Goal: Navigation & Orientation: Find specific page/section

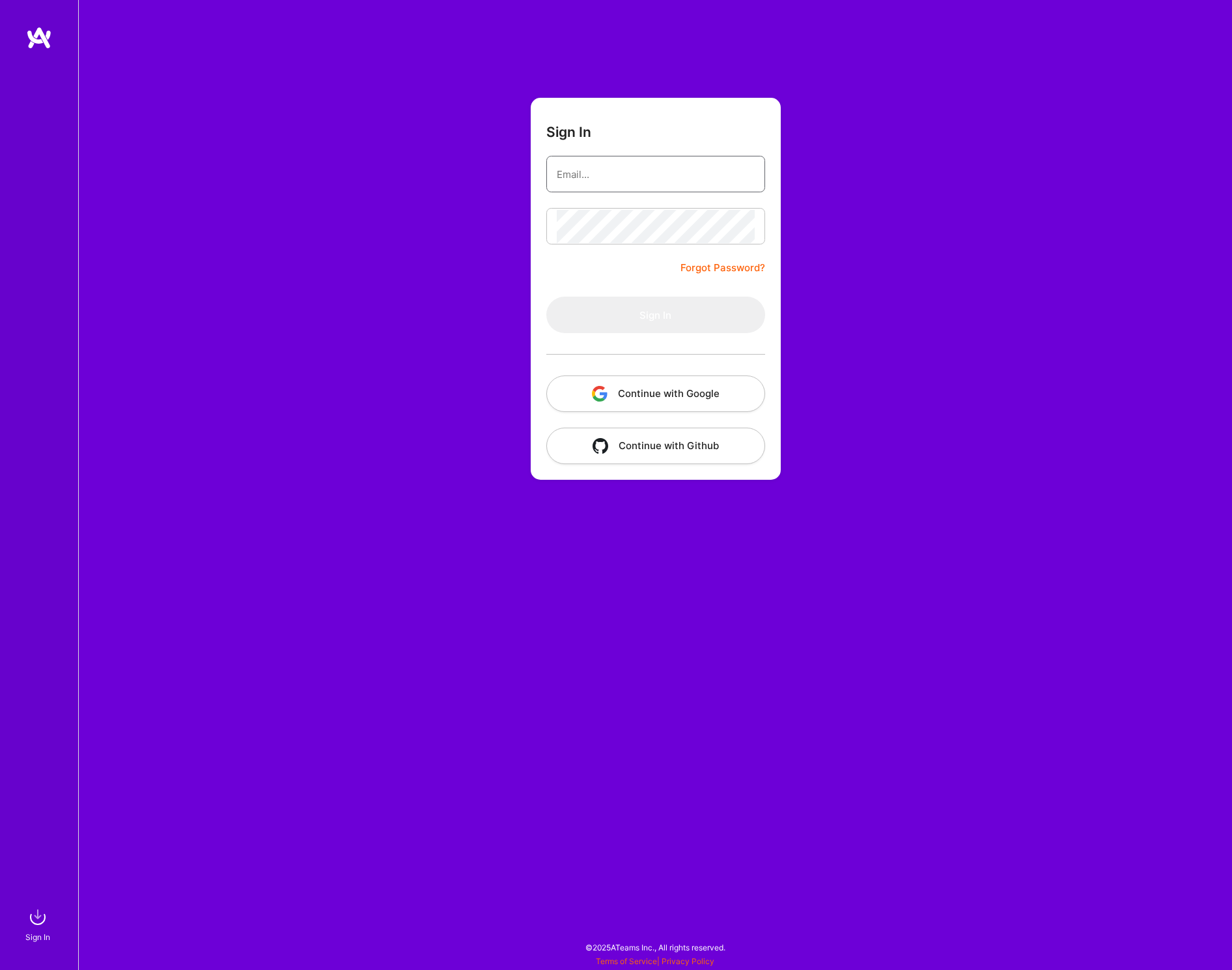
click at [667, 177] on input "email" at bounding box center [655, 174] width 198 height 33
type input "[EMAIL_ADDRESS][DOMAIN_NAME]"
click at [546, 297] on button "Sign In" at bounding box center [655, 315] width 219 height 37
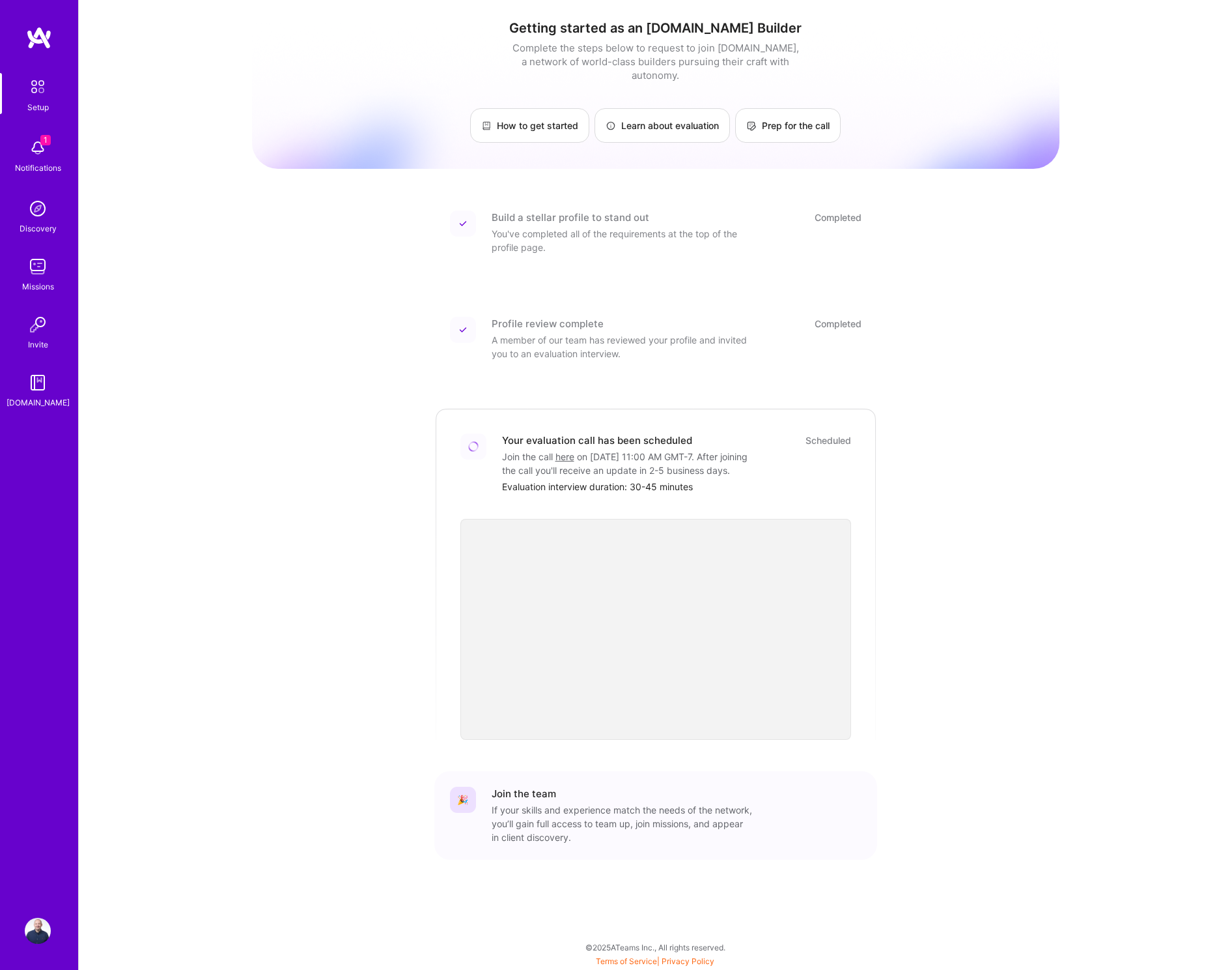
click at [45, 153] on img at bounding box center [37, 148] width 26 height 26
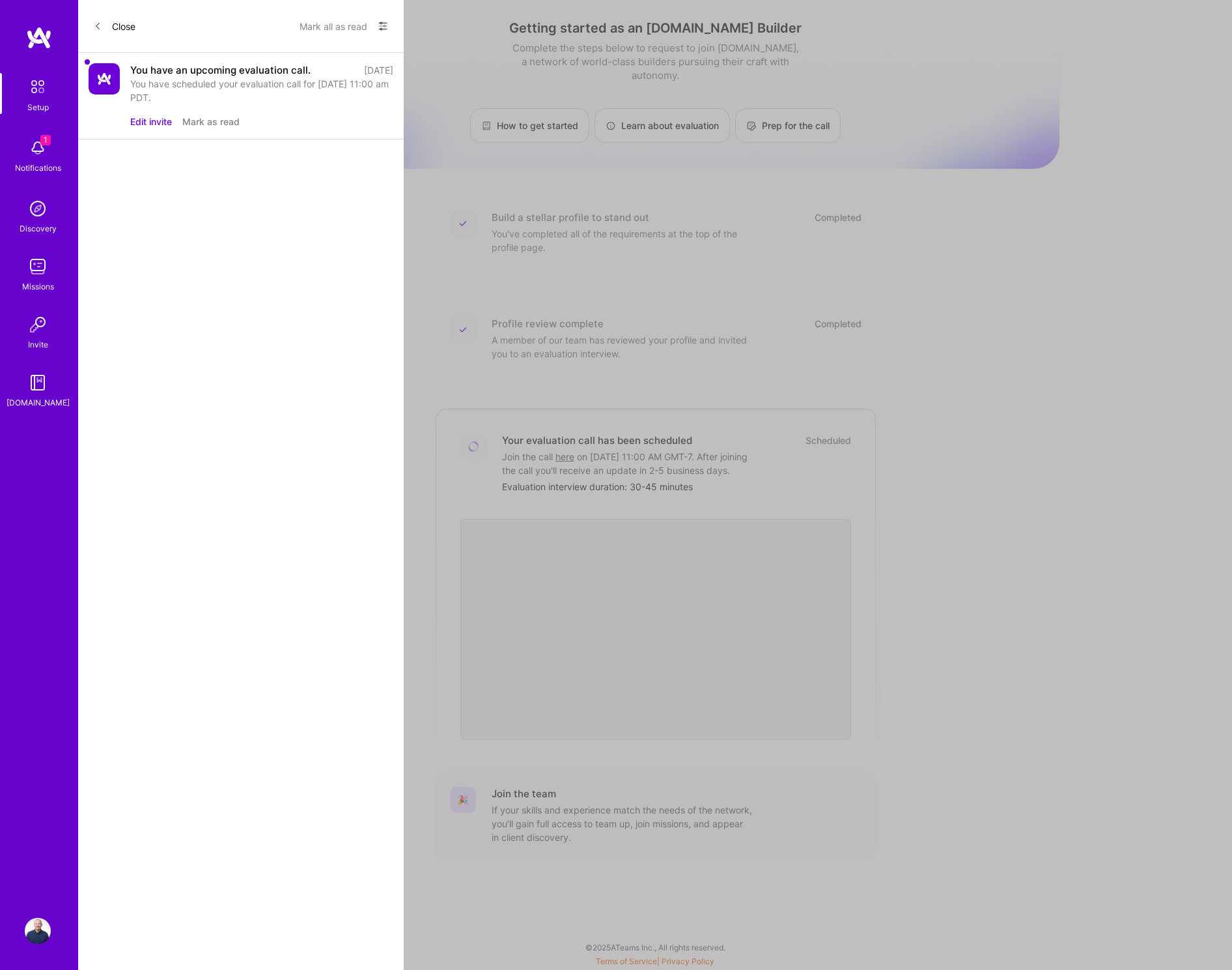
click at [237, 69] on div "You have an upcoming evaluation call." at bounding box center [220, 69] width 181 height 14
click at [192, 70] on div "You have an upcoming evaluation call." at bounding box center [220, 69] width 181 height 14
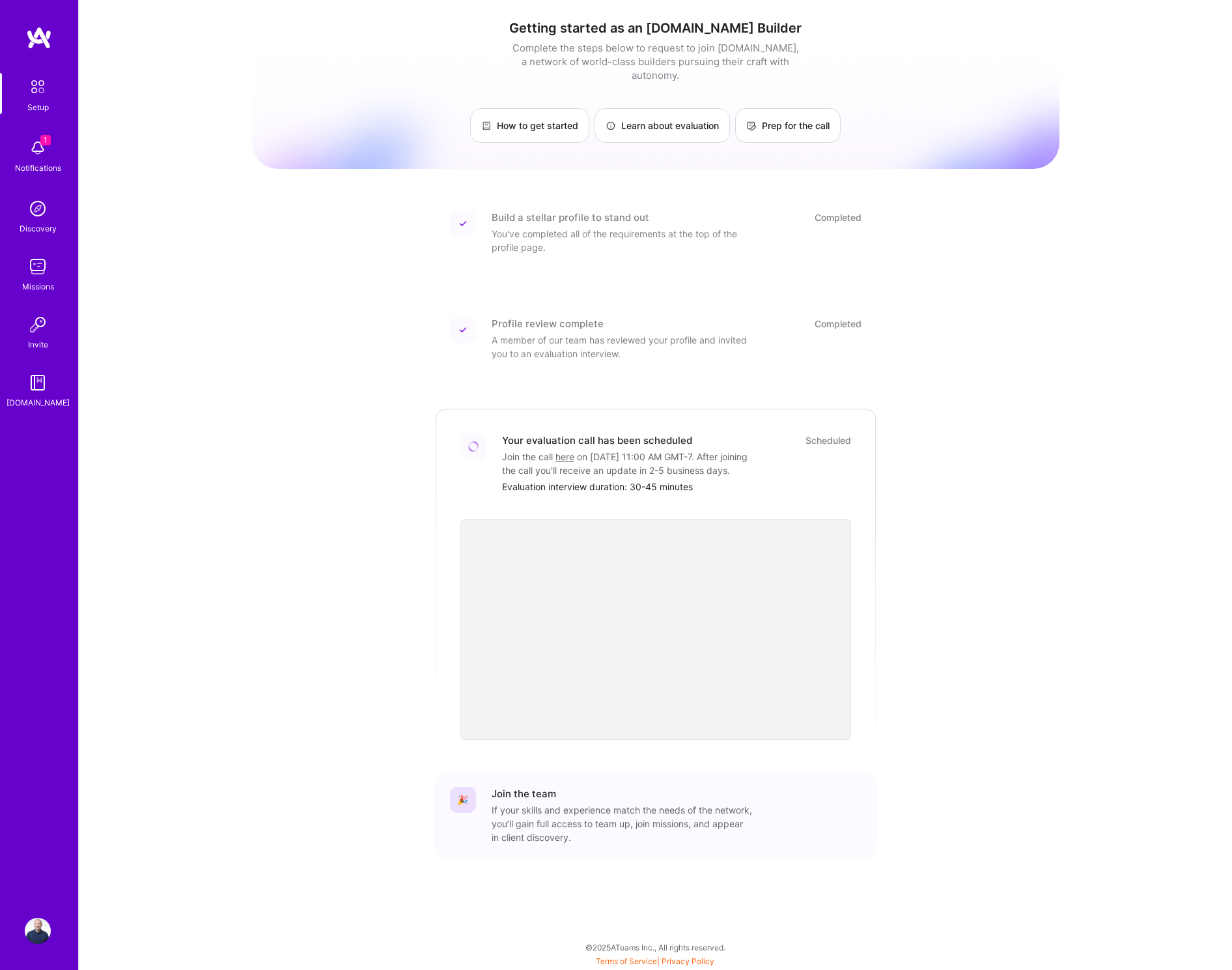
click at [46, 45] on img at bounding box center [39, 37] width 26 height 23
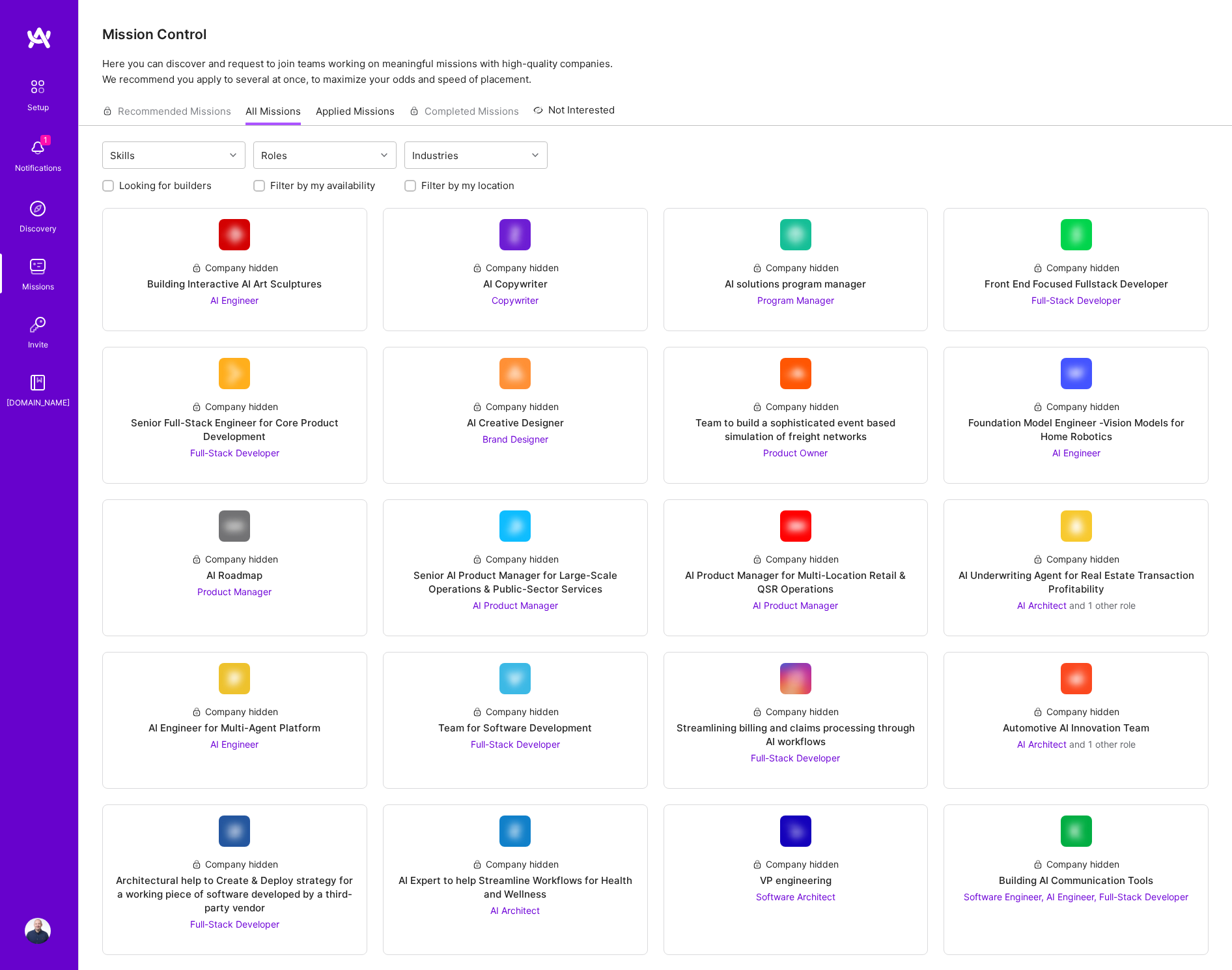
click at [41, 33] on img at bounding box center [39, 37] width 26 height 23
click at [37, 94] on img at bounding box center [37, 87] width 27 height 27
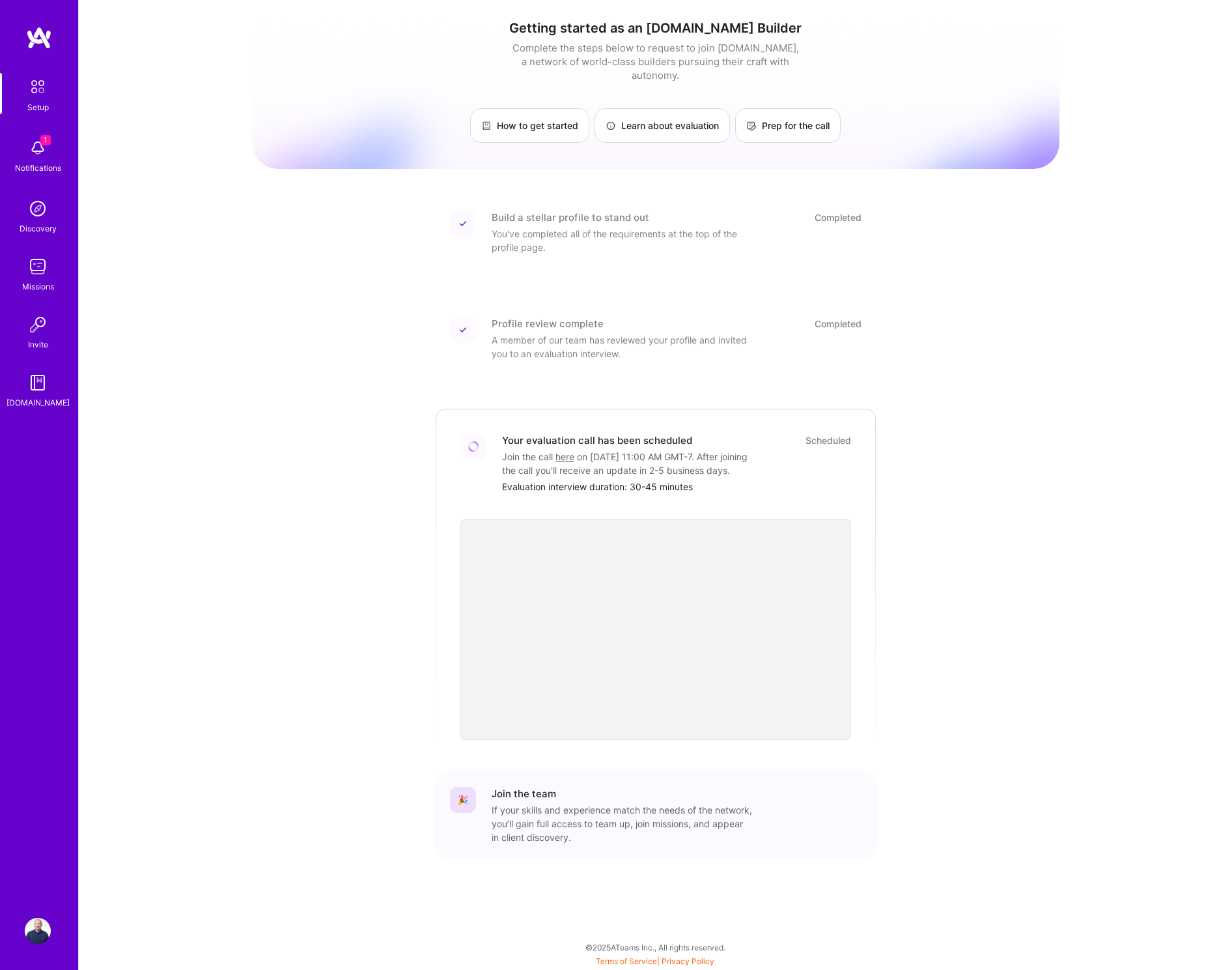
click at [34, 150] on img at bounding box center [37, 148] width 26 height 26
click at [38, 225] on div "Discovery" at bounding box center [38, 228] width 37 height 14
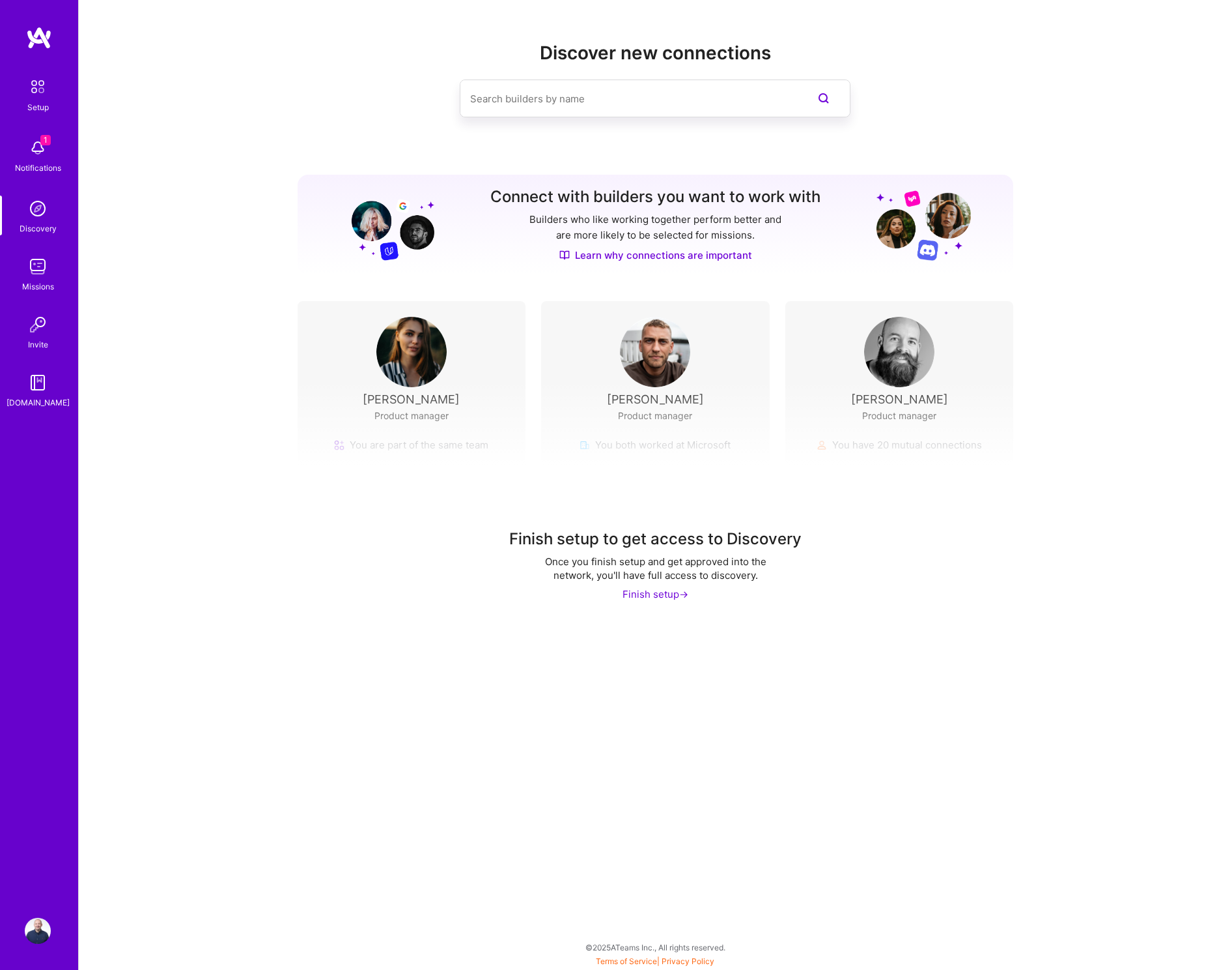
click at [37, 213] on img at bounding box center [37, 208] width 26 height 26
click at [666, 591] on div "Finish setup ->" at bounding box center [655, 594] width 66 height 14
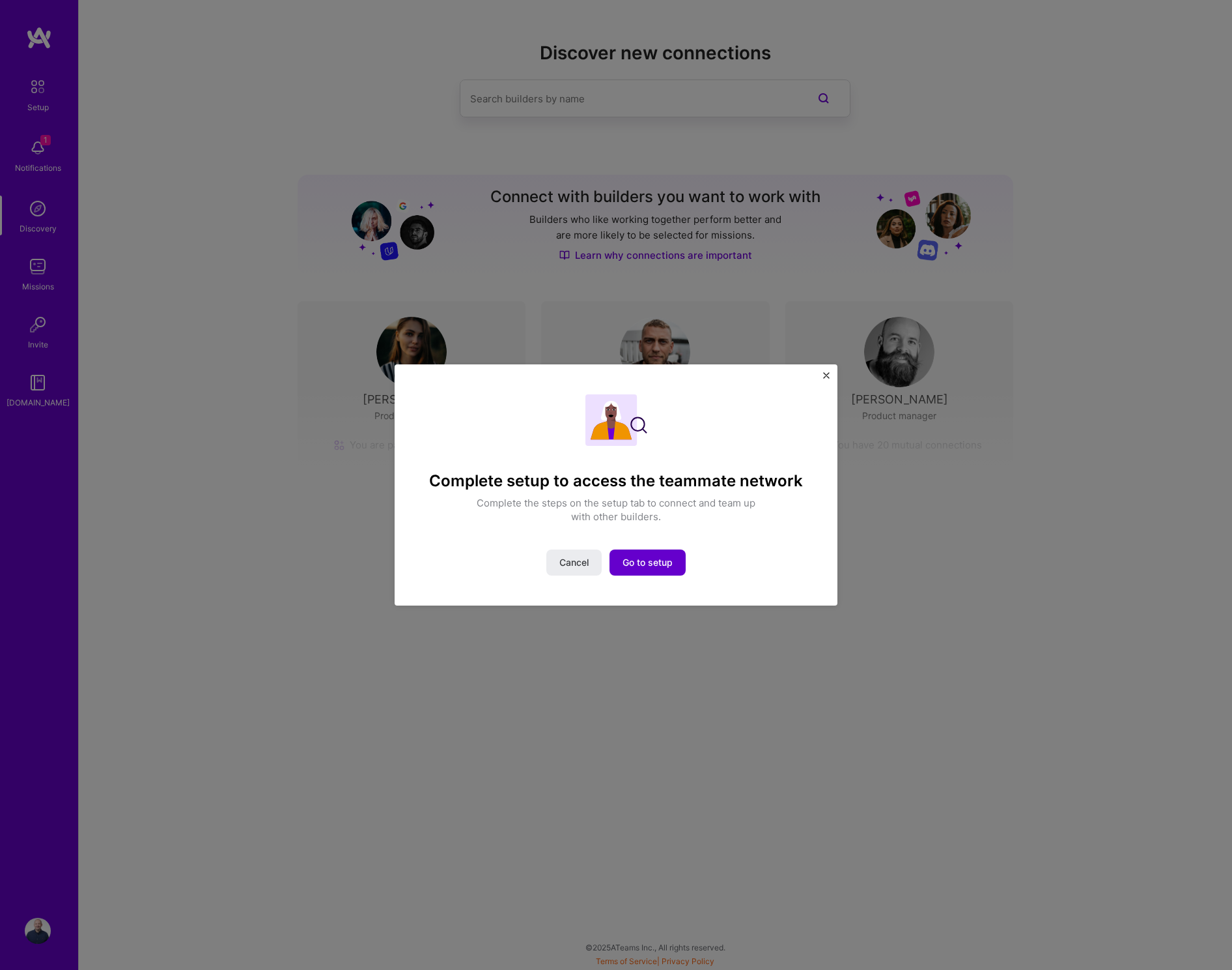
click at [659, 557] on span "Go to setup" at bounding box center [647, 563] width 50 height 13
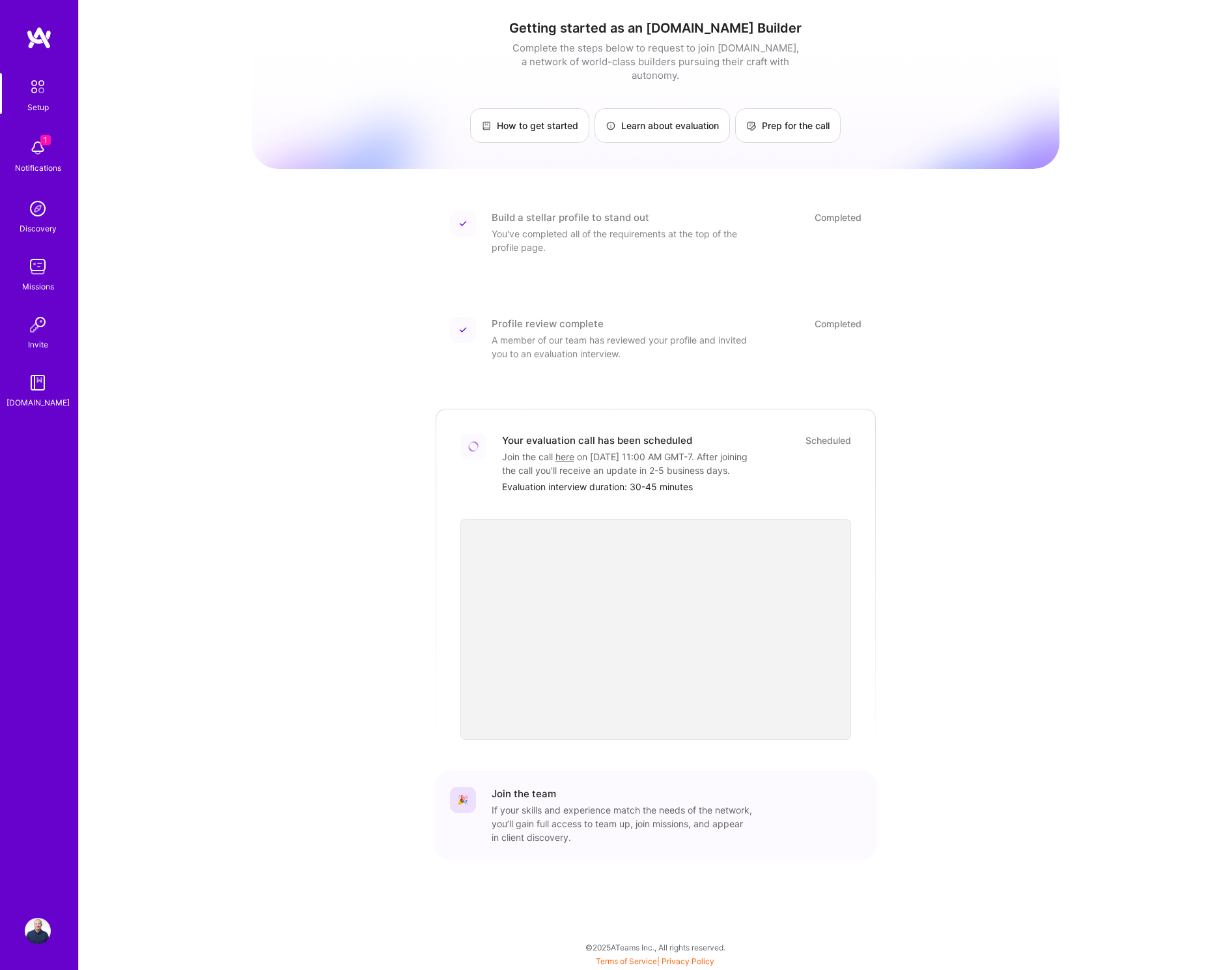
click at [569, 451] on link "here" at bounding box center [565, 457] width 19 height 11
